Goal: Use online tool/utility: Utilize a website feature to perform a specific function

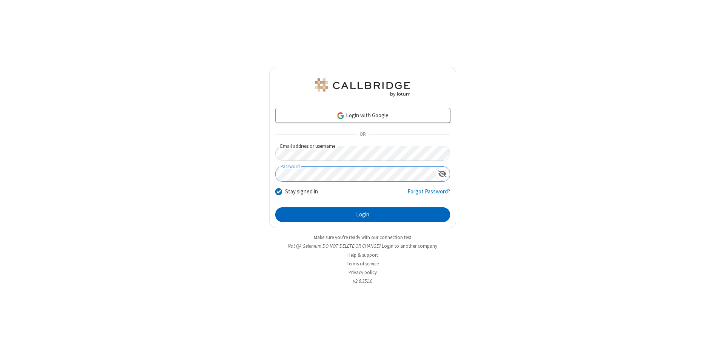
click at [362, 215] on button "Login" at bounding box center [362, 215] width 175 height 15
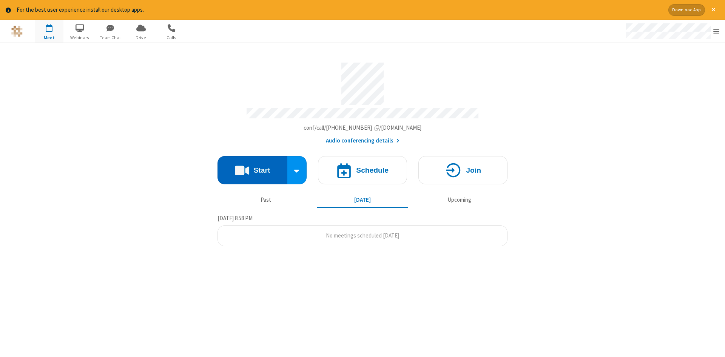
click at [252, 168] on button "Start" at bounding box center [252, 170] width 70 height 28
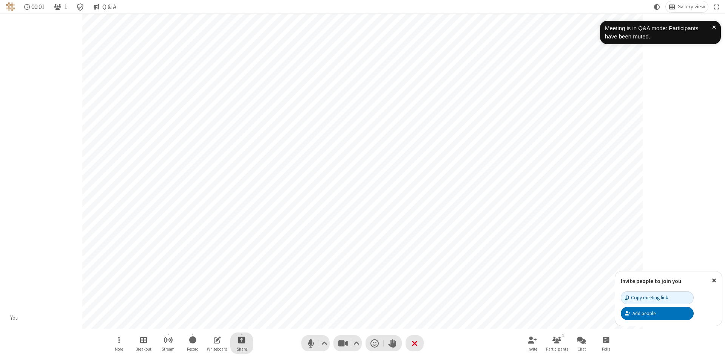
click at [241, 340] on span "Start sharing" at bounding box center [241, 340] width 7 height 9
click at [241, 294] on span "Share additional camera" at bounding box center [246, 296] width 56 height 6
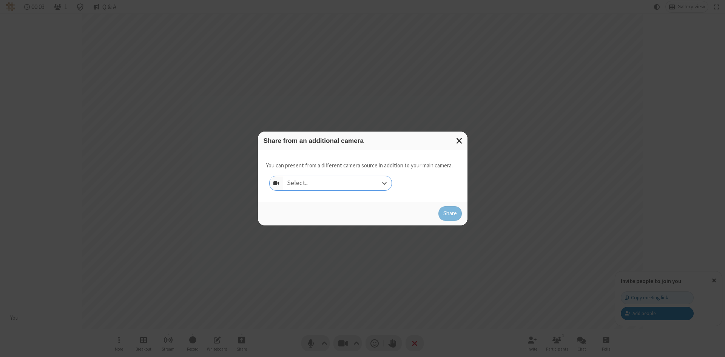
click at [337, 183] on div "Select..." at bounding box center [337, 183] width 108 height 14
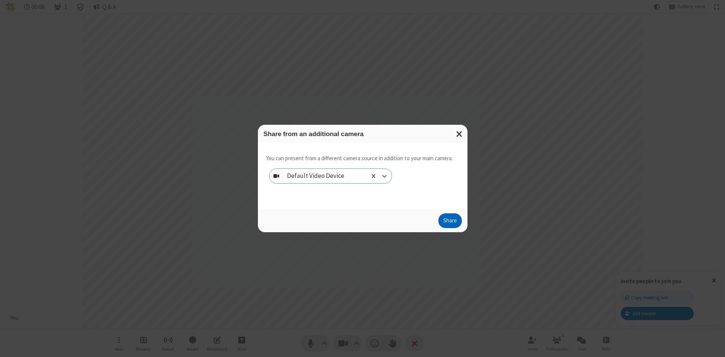
click at [450, 223] on button "Share" at bounding box center [449, 221] width 23 height 15
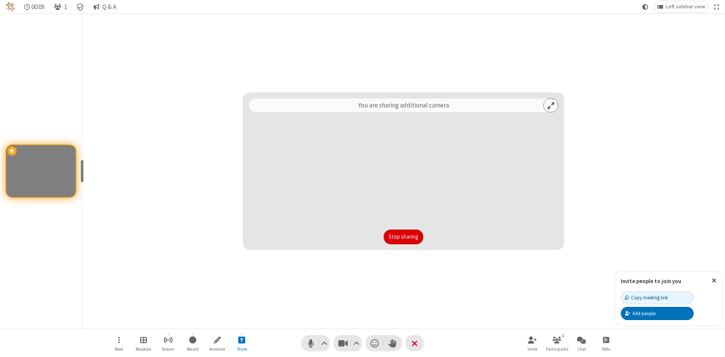
click at [383, 237] on button "Stop sharing" at bounding box center [403, 237] width 40 height 15
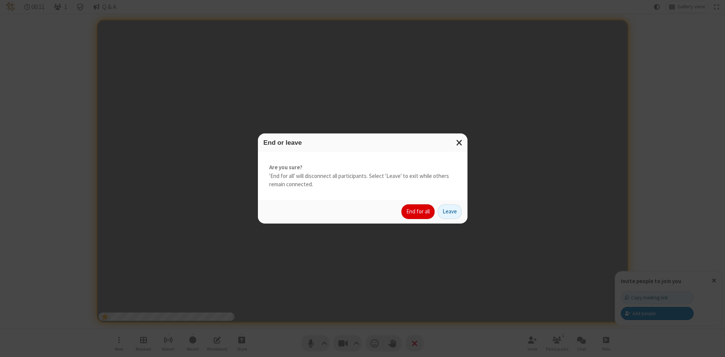
click at [418, 212] on button "End for all" at bounding box center [417, 212] width 33 height 15
